Goal: Check status: Check status

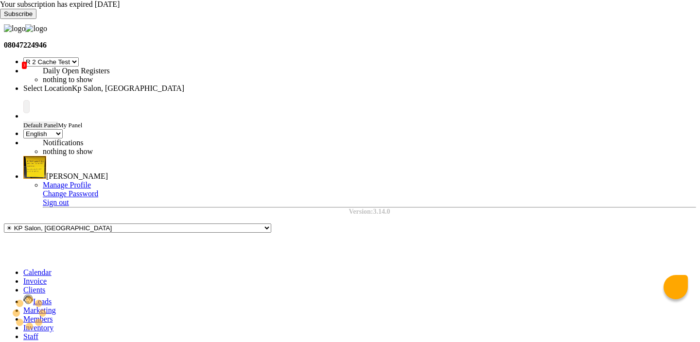
select select "24"
select select "en"
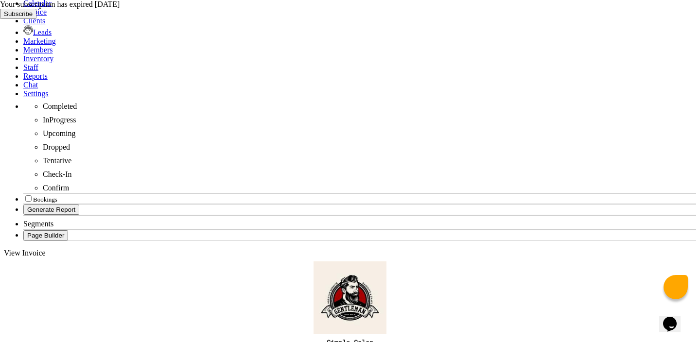
scroll to position [296, 0]
